Goal: Find specific page/section: Locate item on page

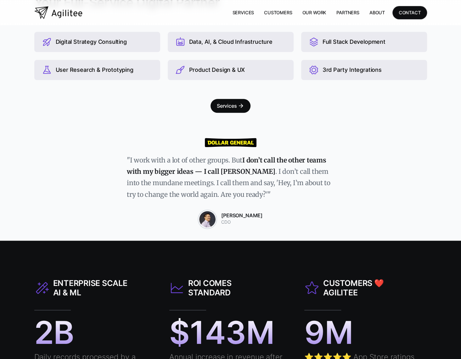
scroll to position [378, 0]
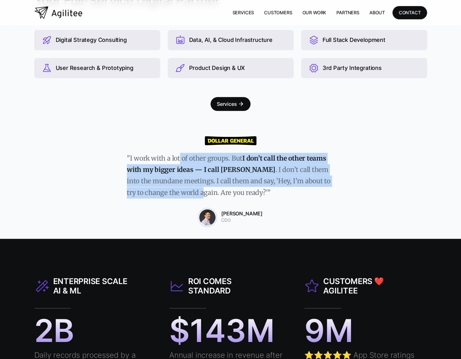
drag, startPoint x: 180, startPoint y: 160, endPoint x: 185, endPoint y: 198, distance: 37.8
click at [185, 197] on p ""I work with a lot of other groups. But I don’t call the other teams with my bi…" at bounding box center [230, 176] width 207 height 46
click at [185, 198] on p ""I work with a lot of other groups. But I don’t call the other teams with my bi…" at bounding box center [230, 176] width 207 height 46
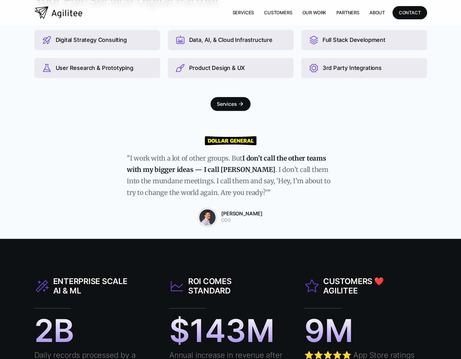
click at [184, 192] on p ""I work with a lot of other groups. But I don’t call the other teams with my bi…" at bounding box center [230, 176] width 207 height 46
click at [185, 191] on p ""I work with a lot of other groups. But I don’t call the other teams with my bi…" at bounding box center [230, 176] width 207 height 46
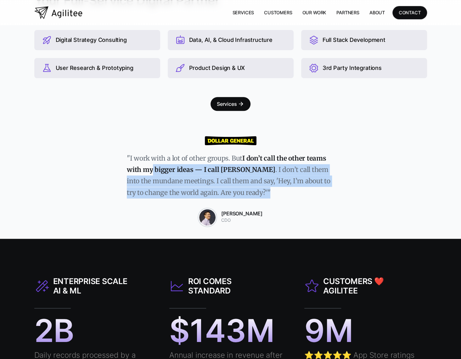
drag, startPoint x: 260, startPoint y: 196, endPoint x: 145, endPoint y: 170, distance: 118.2
click at [147, 170] on p ""I work with a lot of other groups. But I don’t call the other teams with my bi…" at bounding box center [230, 176] width 207 height 46
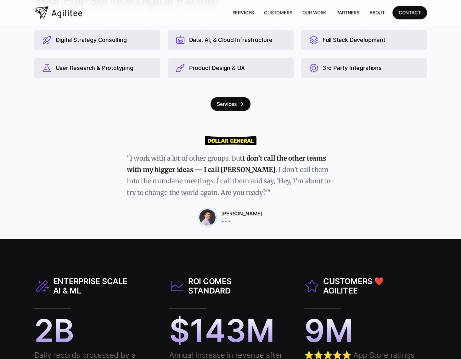
click at [145, 170] on strong "I don’t call the other teams with my bigger ideas — I call [PERSON_NAME]" at bounding box center [227, 164] width 200 height 20
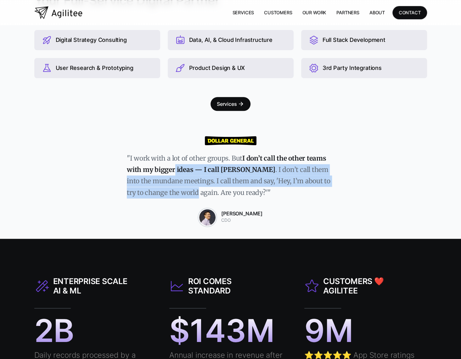
drag, startPoint x: 174, startPoint y: 166, endPoint x: 178, endPoint y: 198, distance: 32.0
click at [178, 198] on p ""I work with a lot of other groups. But I don’t call the other teams with my bi…" at bounding box center [230, 176] width 207 height 46
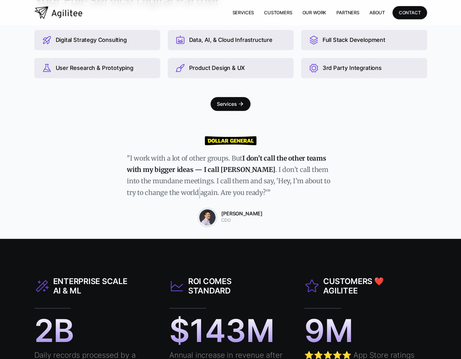
click at [178, 198] on p ""I work with a lot of other groups. But I don’t call the other teams with my bi…" at bounding box center [230, 176] width 207 height 46
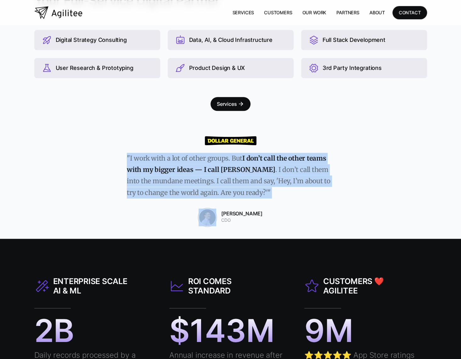
click at [178, 198] on p ""I work with a lot of other groups. But I don’t call the other teams with my bi…" at bounding box center [230, 176] width 207 height 46
click at [191, 191] on p ""I work with a lot of other groups. But I don’t call the other teams with my bi…" at bounding box center [230, 176] width 207 height 46
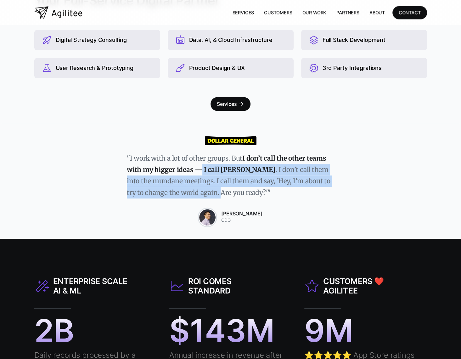
drag, startPoint x: 203, startPoint y: 192, endPoint x: 201, endPoint y: 167, distance: 25.3
click at [201, 167] on p ""I work with a lot of other groups. But I don’t call the other teams with my bi…" at bounding box center [230, 176] width 207 height 46
click at [201, 167] on strong "I don’t call the other teams with my bigger ideas — I call [PERSON_NAME]" at bounding box center [227, 164] width 200 height 20
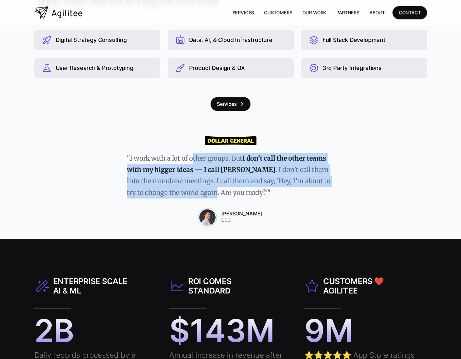
drag, startPoint x: 192, startPoint y: 158, endPoint x: 197, endPoint y: 200, distance: 42.5
click at [197, 200] on div ""I work with a lot of other groups. But I don’t call the other teams with my bi…" at bounding box center [230, 180] width 461 height 115
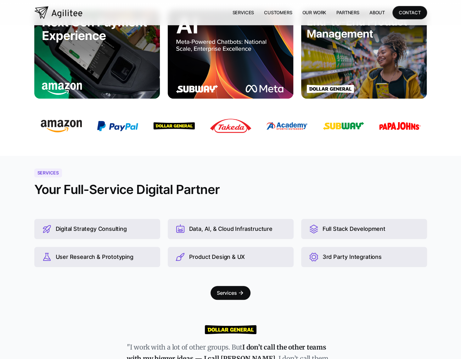
scroll to position [0, 0]
